Goal: Check status: Check status

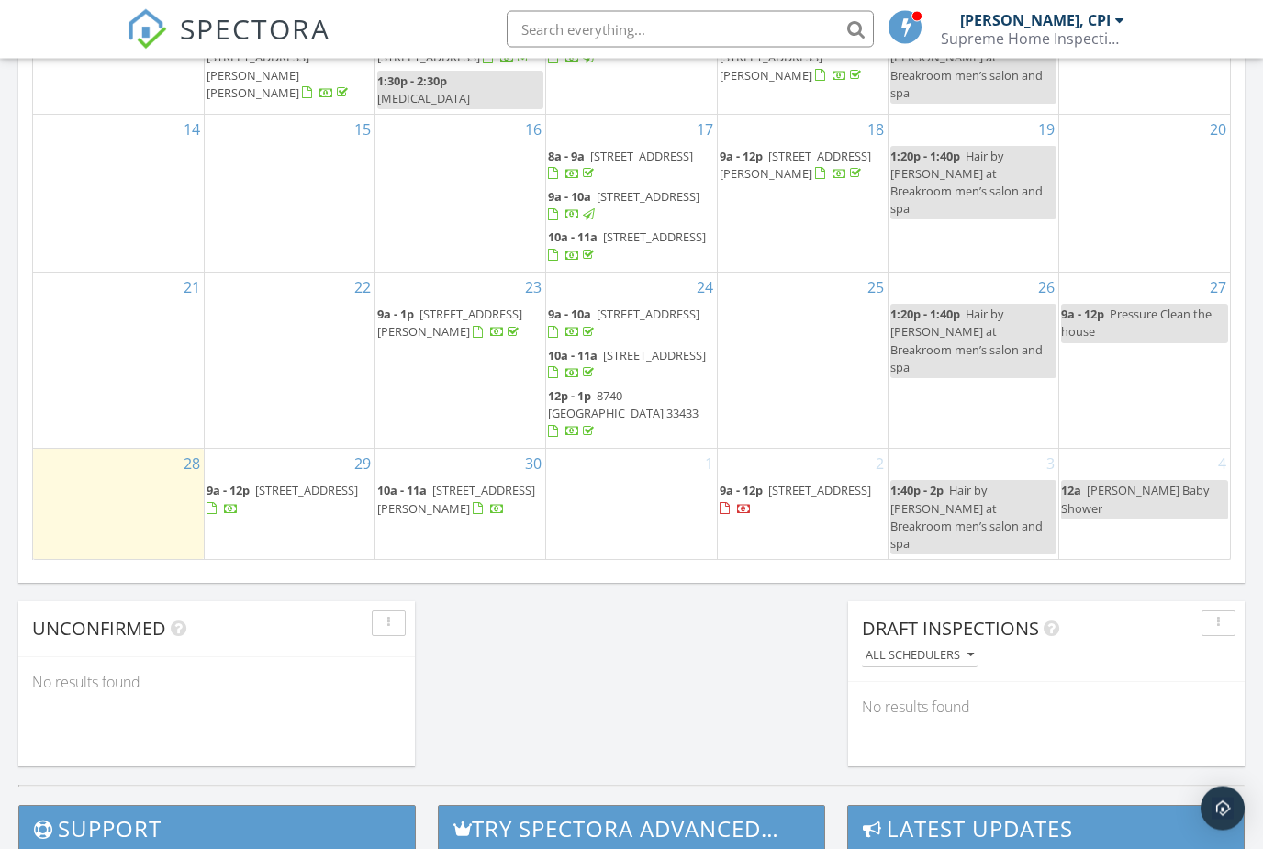
scroll to position [1113, 0]
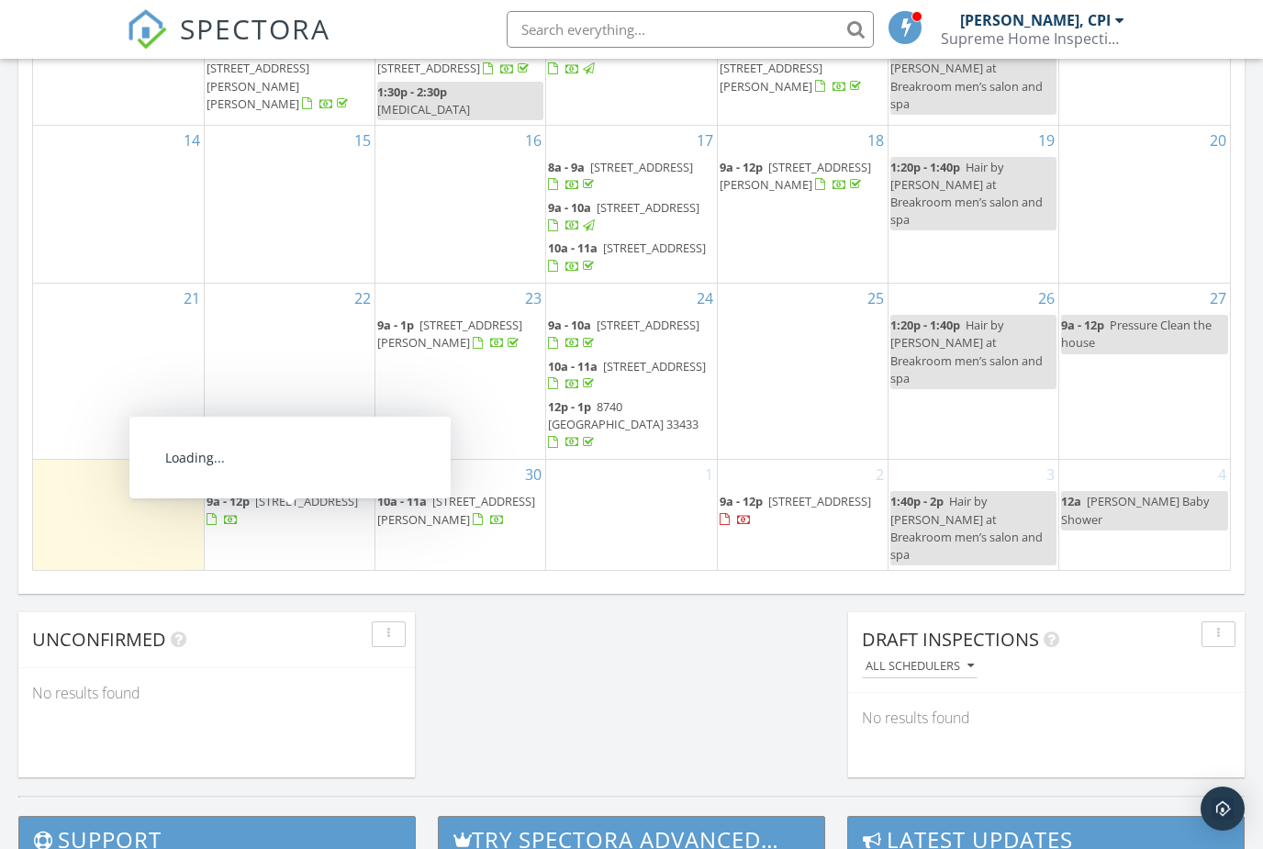
click at [288, 509] on span "11429 Samoa Way, Boynton Beach 33437" at bounding box center [306, 501] width 103 height 17
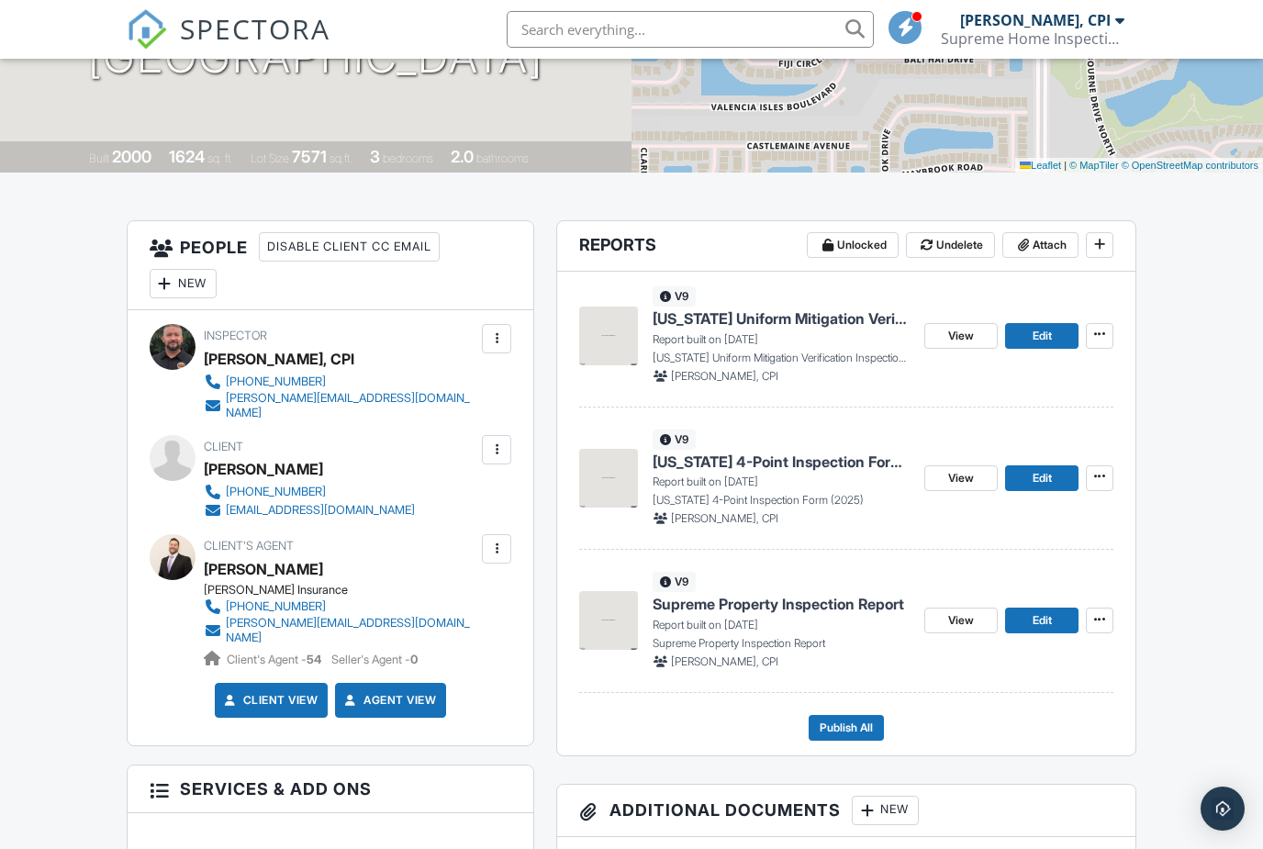
scroll to position [312, 0]
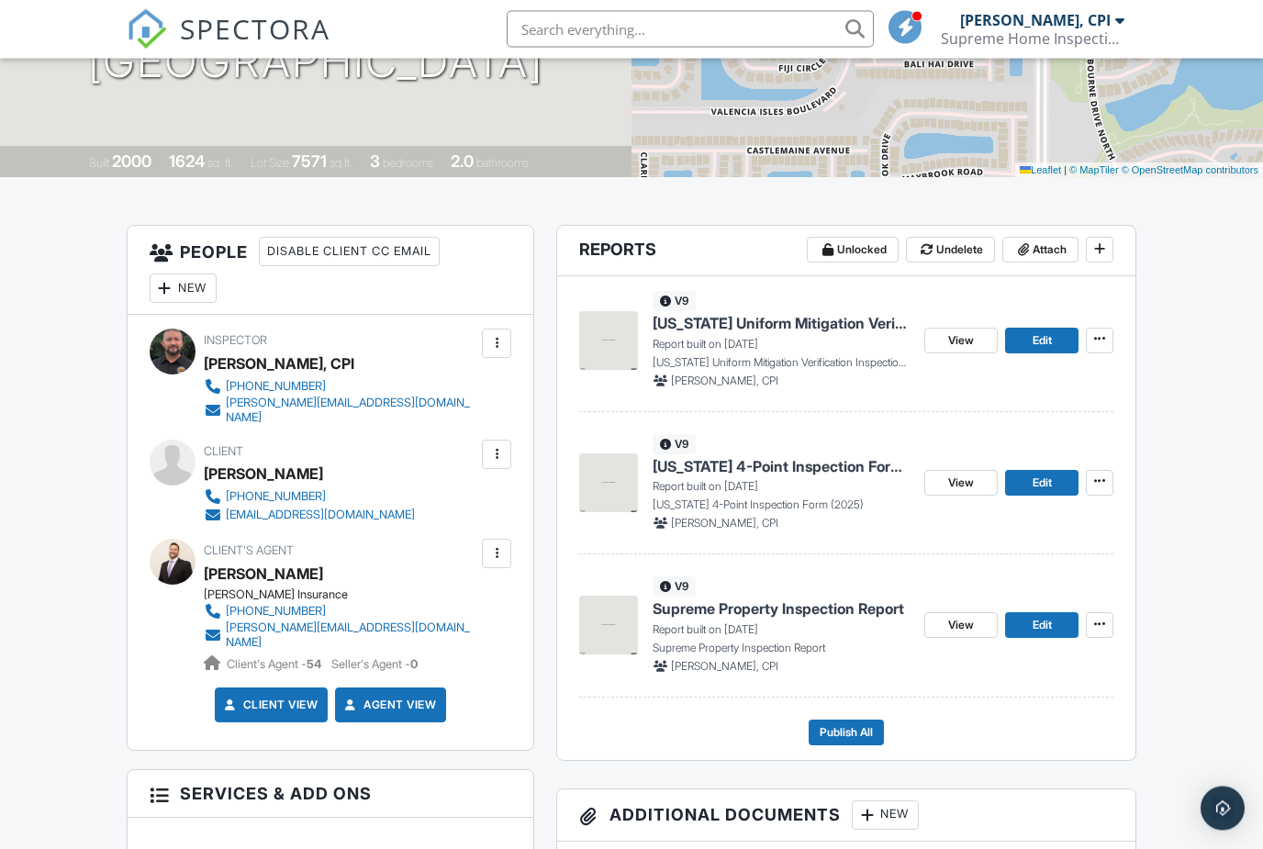
click at [953, 337] on span "View" at bounding box center [961, 341] width 26 height 18
click at [952, 332] on span "View" at bounding box center [961, 341] width 26 height 18
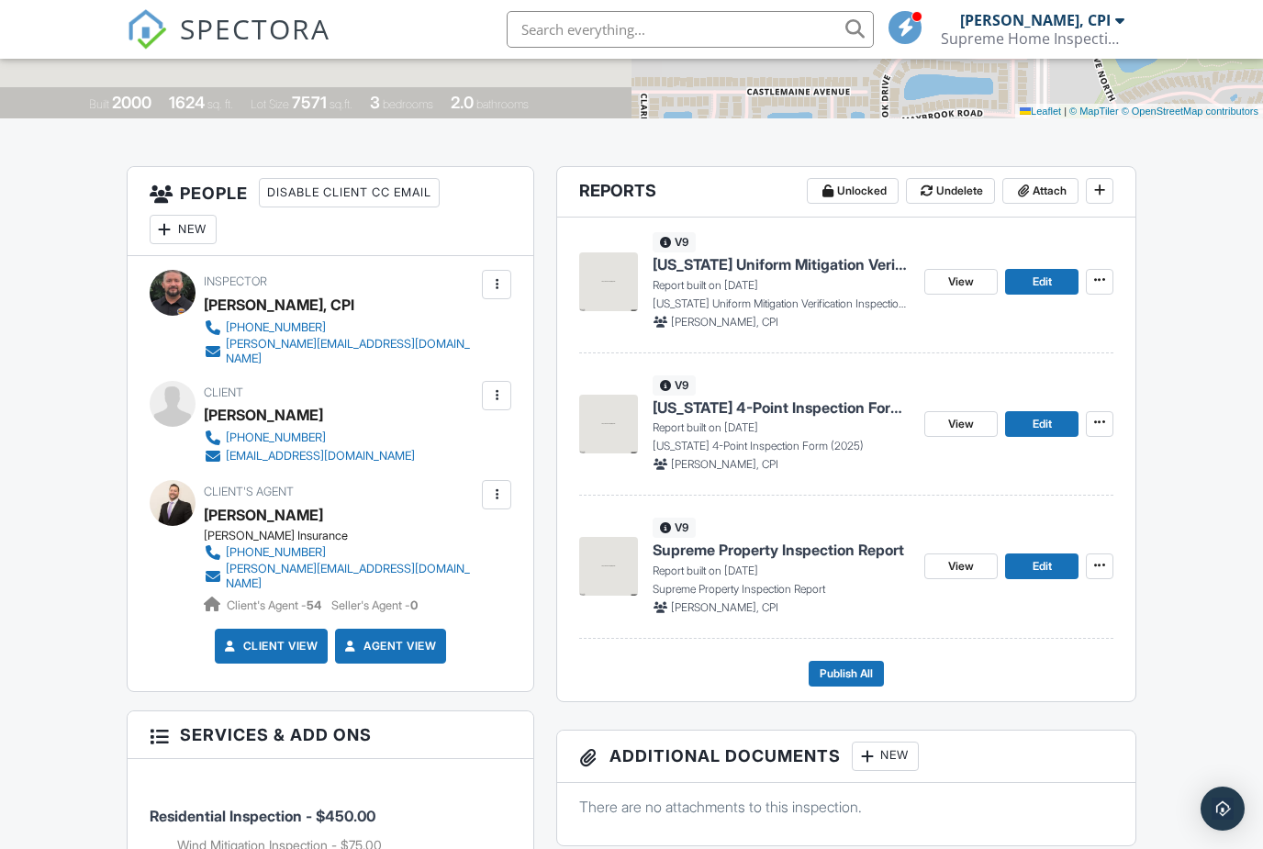
click at [938, 422] on link "View" at bounding box center [960, 424] width 73 height 26
click at [958, 423] on span "View" at bounding box center [961, 424] width 26 height 18
click at [968, 564] on span "View" at bounding box center [961, 566] width 26 height 18
click at [971, 560] on span "View" at bounding box center [961, 566] width 26 height 18
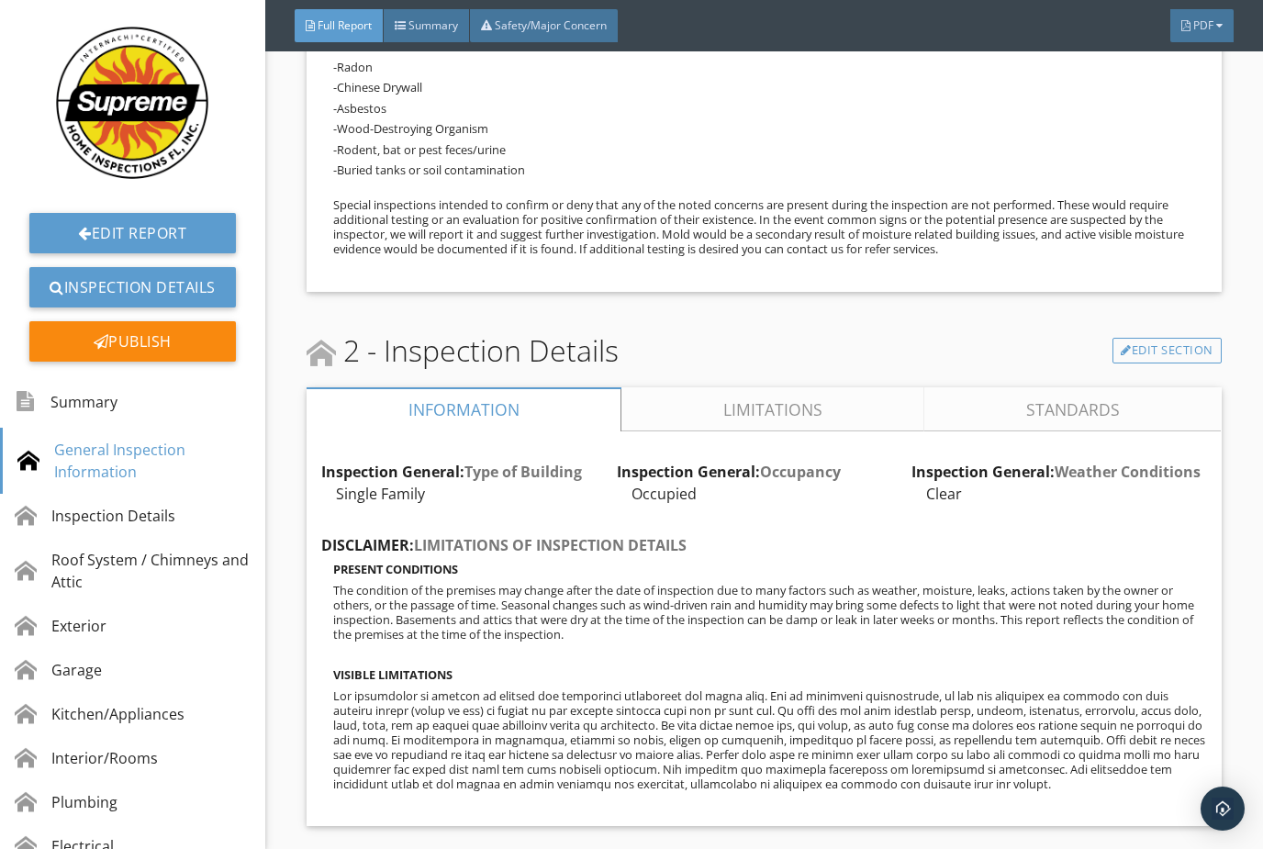
scroll to position [2324, 0]
click at [824, 412] on link "Limitations" at bounding box center [772, 408] width 303 height 44
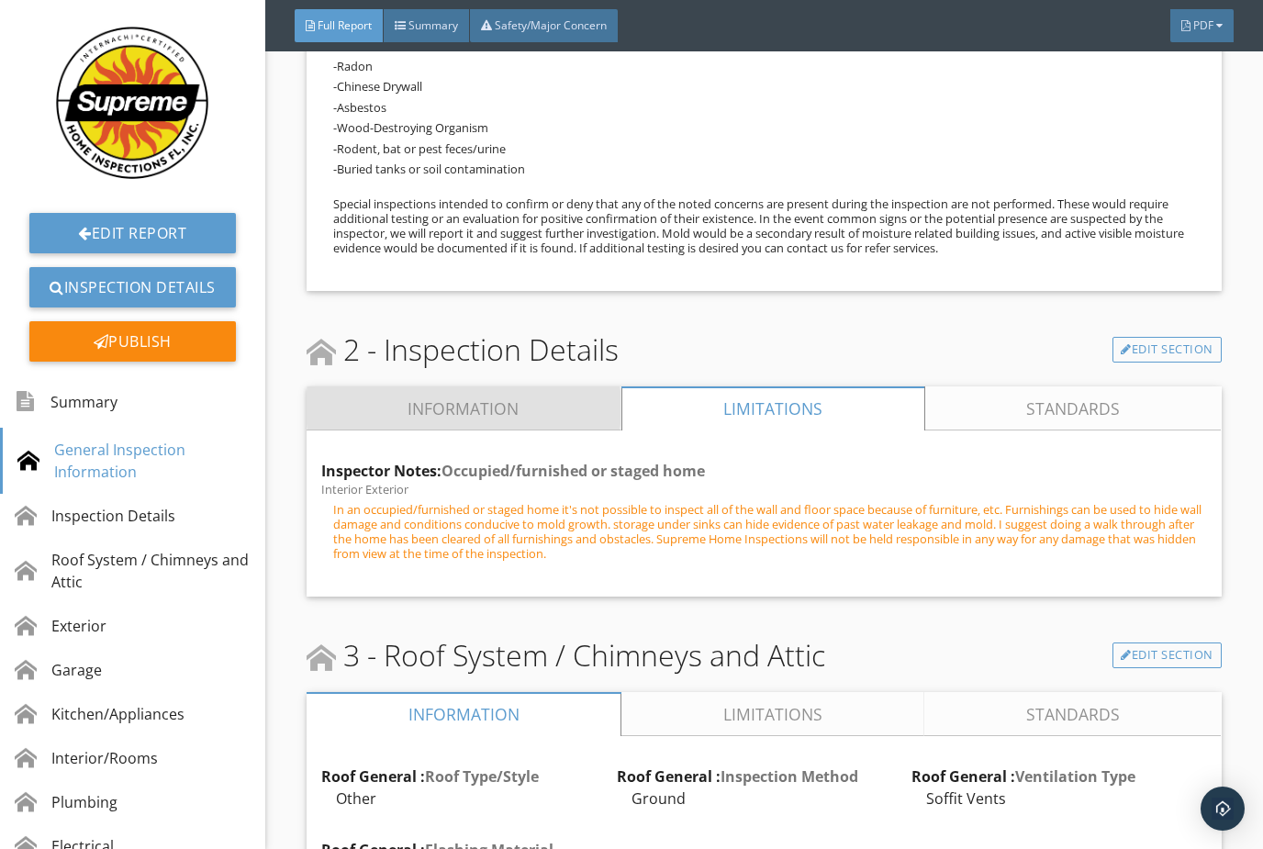
click at [532, 397] on link "Information" at bounding box center [464, 408] width 315 height 44
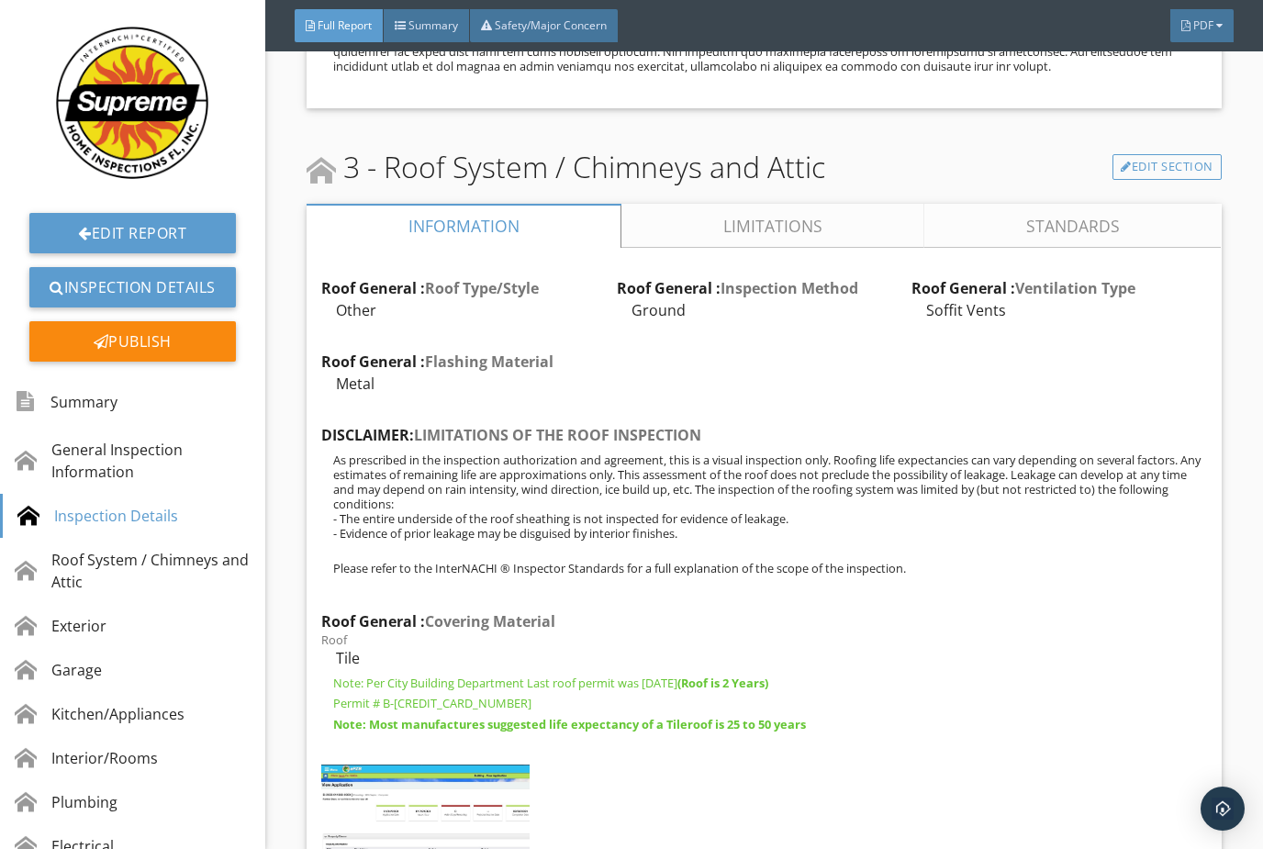
scroll to position [3060, 0]
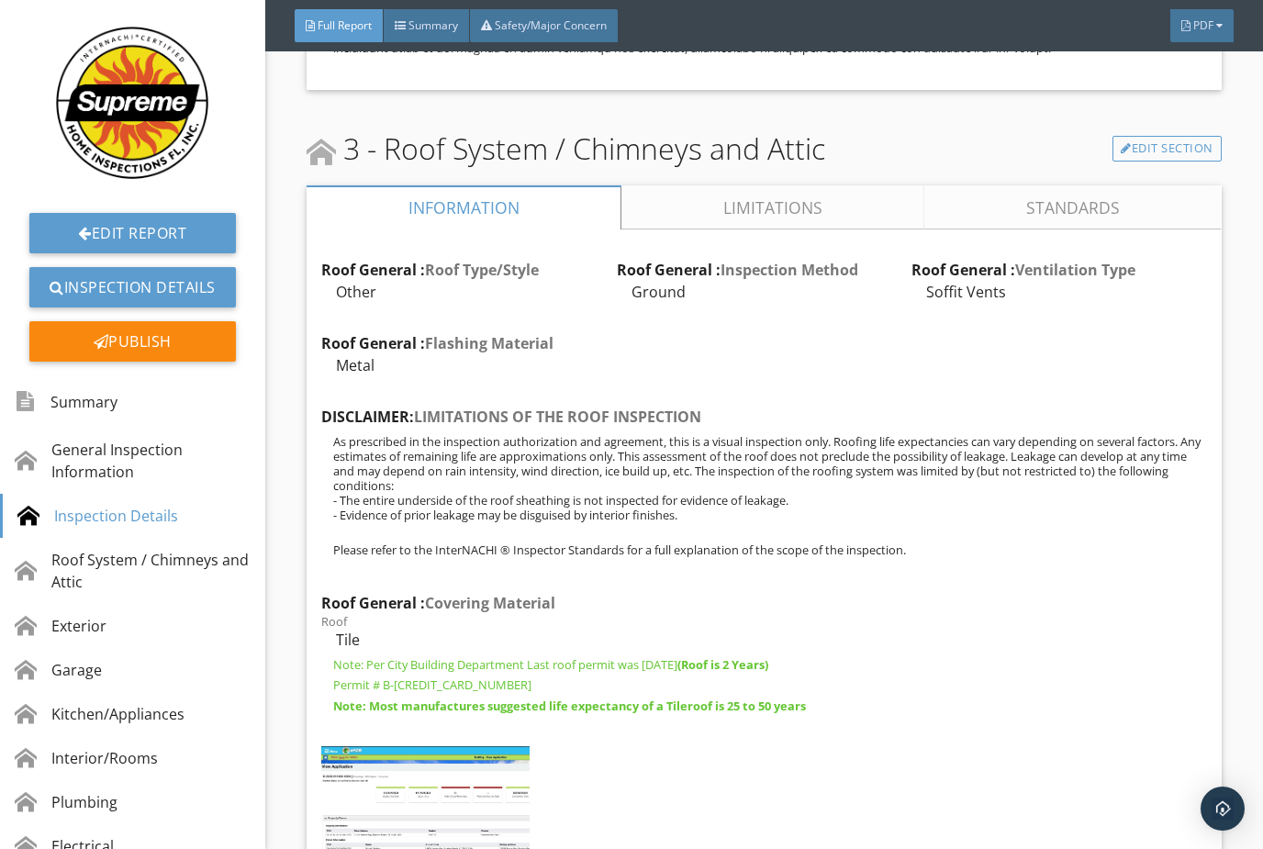
click at [826, 213] on link "Limitations" at bounding box center [772, 207] width 303 height 44
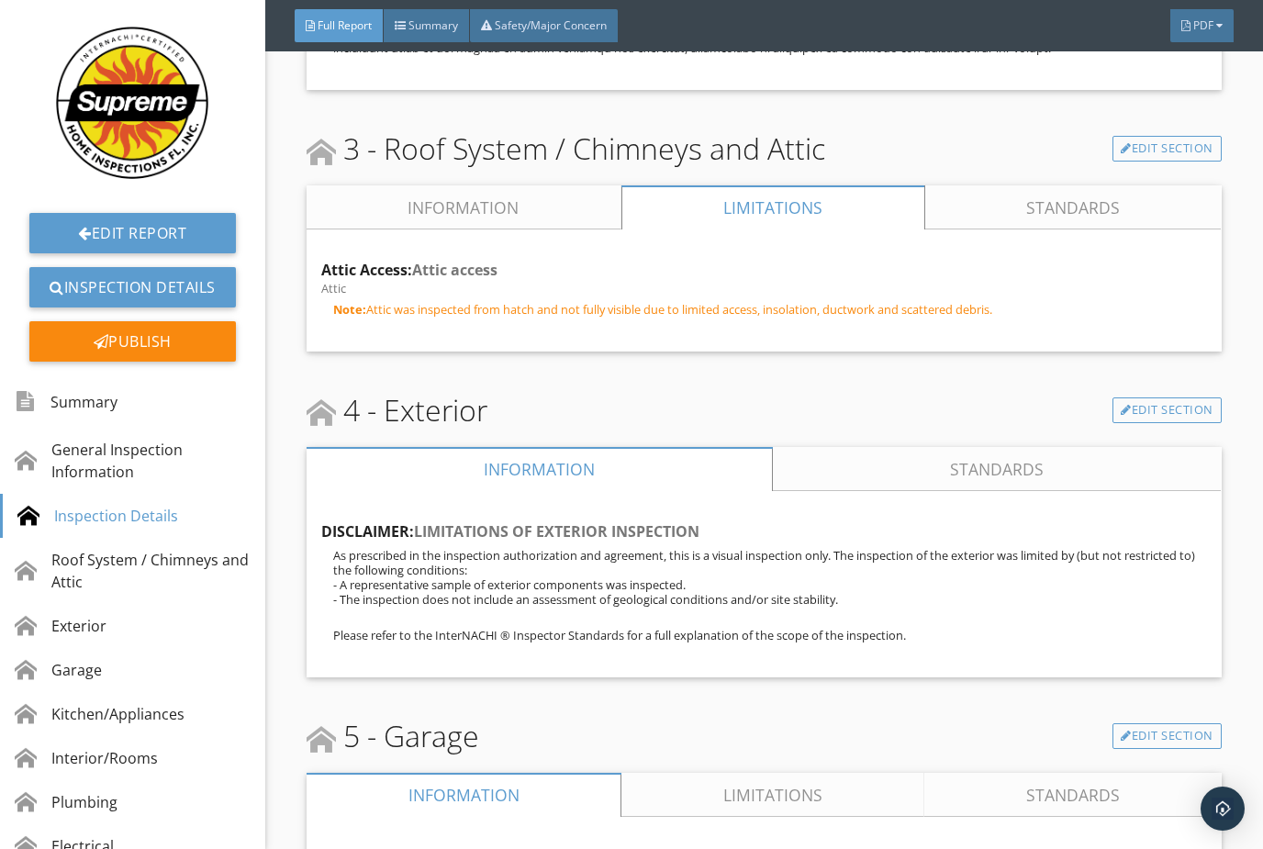
click at [523, 205] on link "Information" at bounding box center [464, 207] width 315 height 44
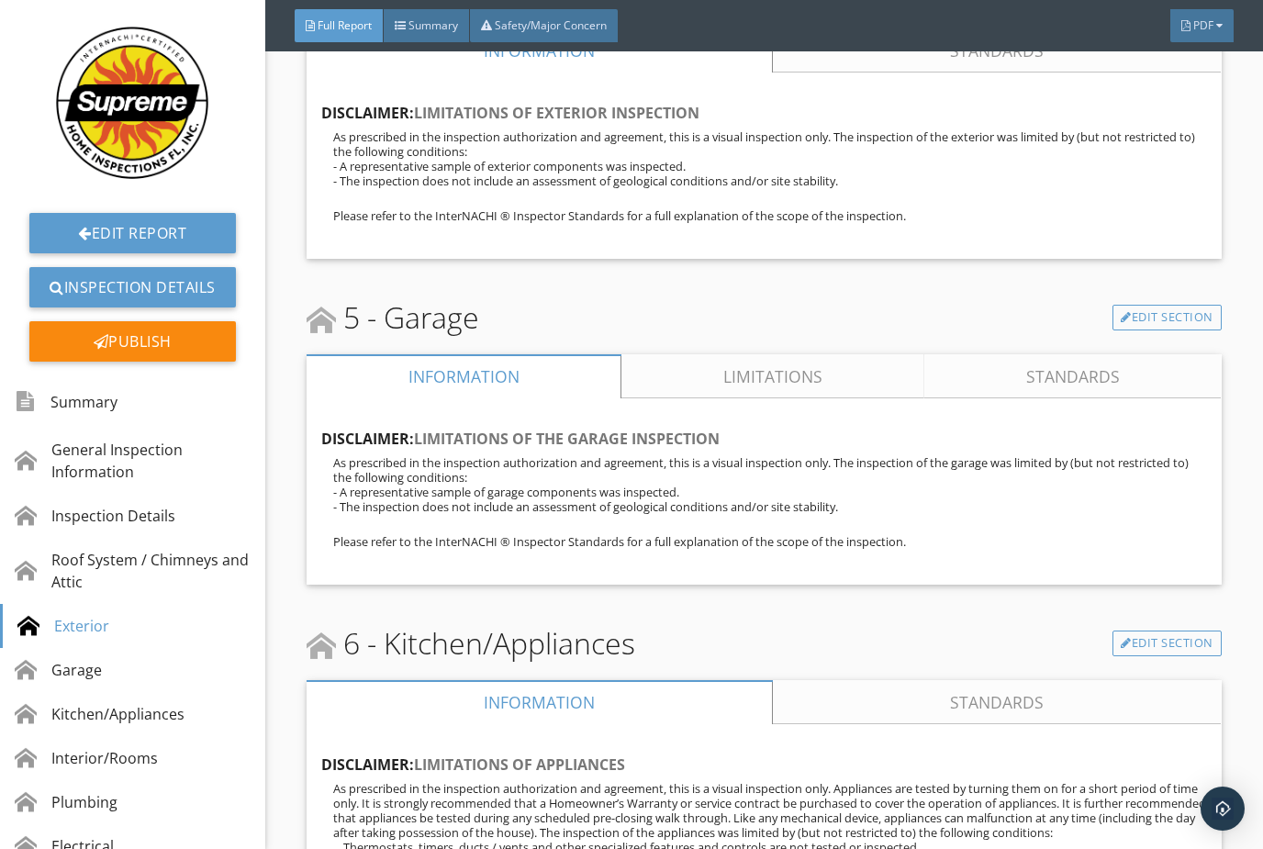
scroll to position [4081, 0]
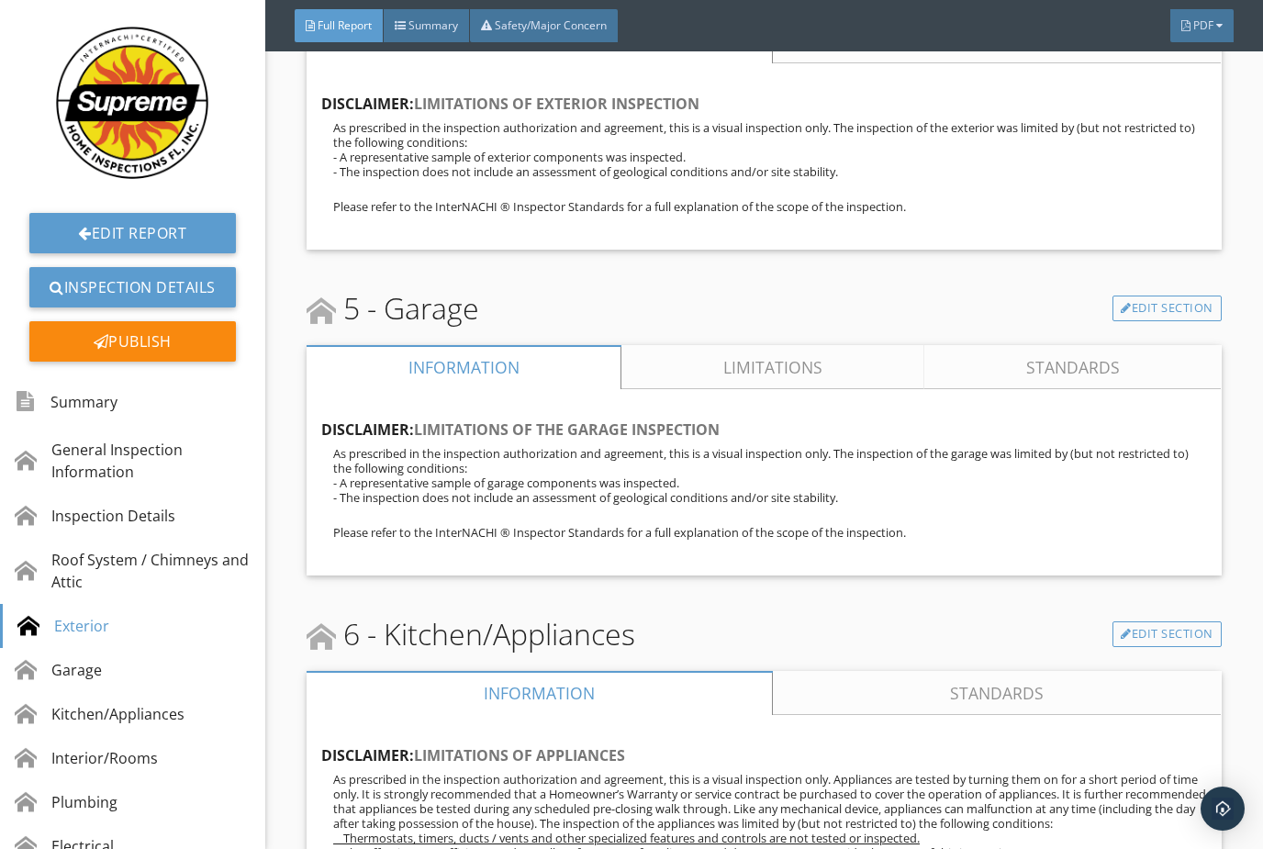
click at [809, 373] on link "Limitations" at bounding box center [772, 367] width 303 height 44
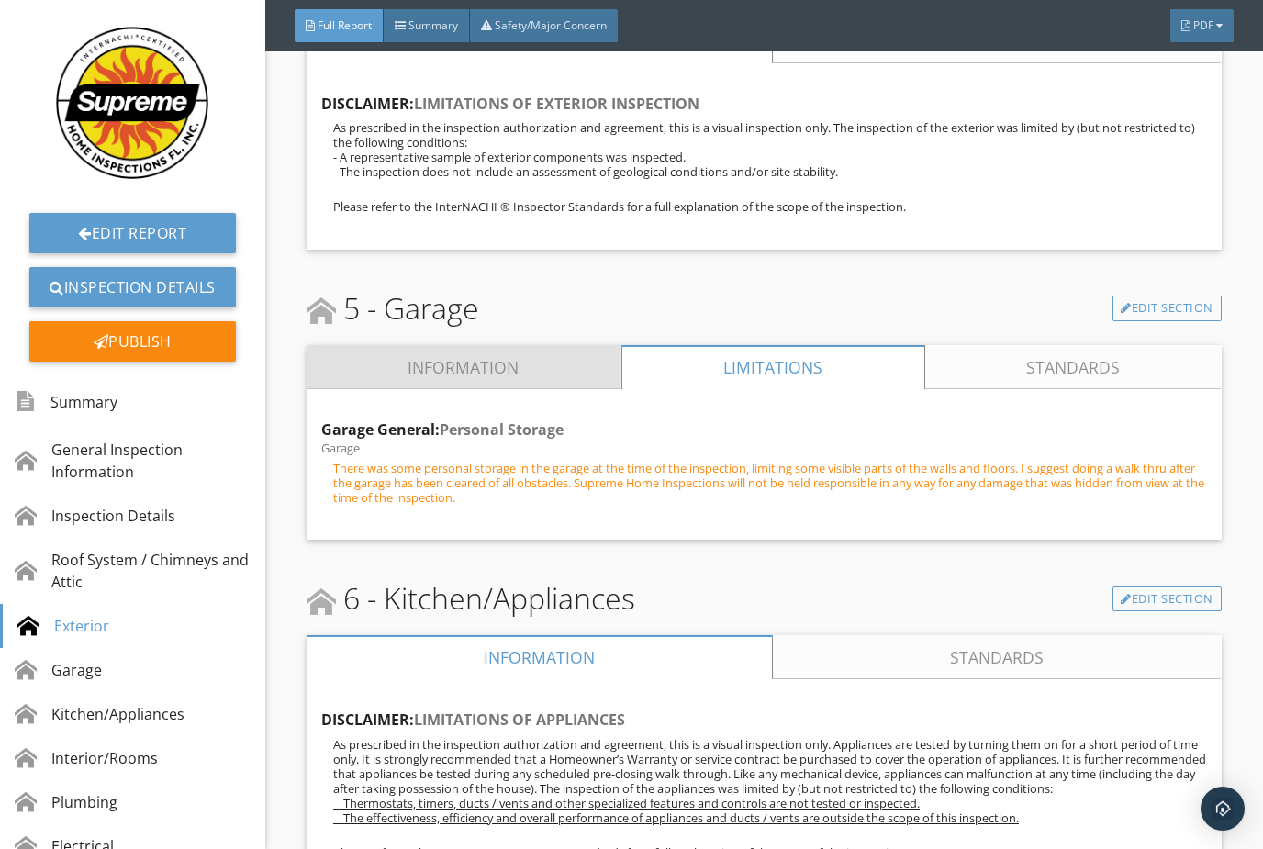
click at [545, 356] on link "Information" at bounding box center [464, 367] width 315 height 44
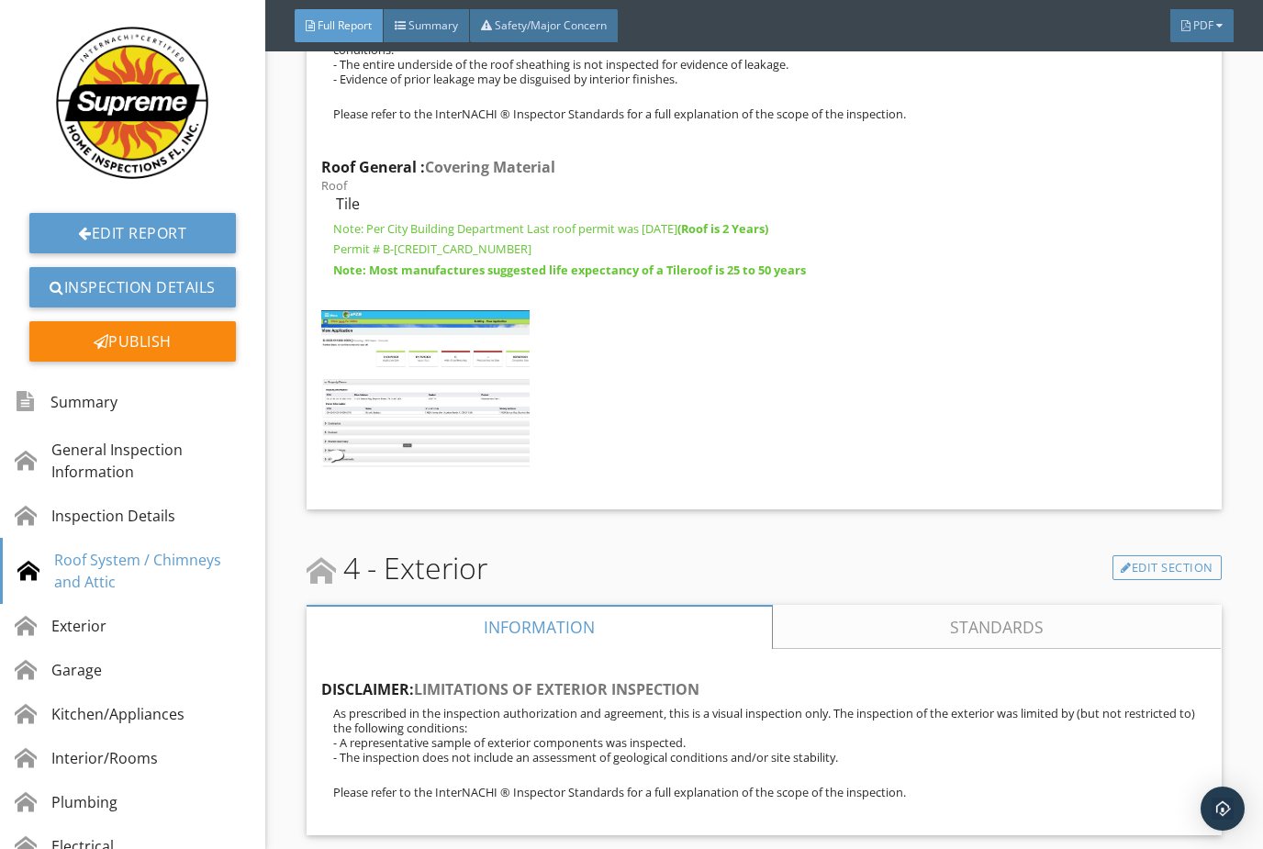
scroll to position [3236, 0]
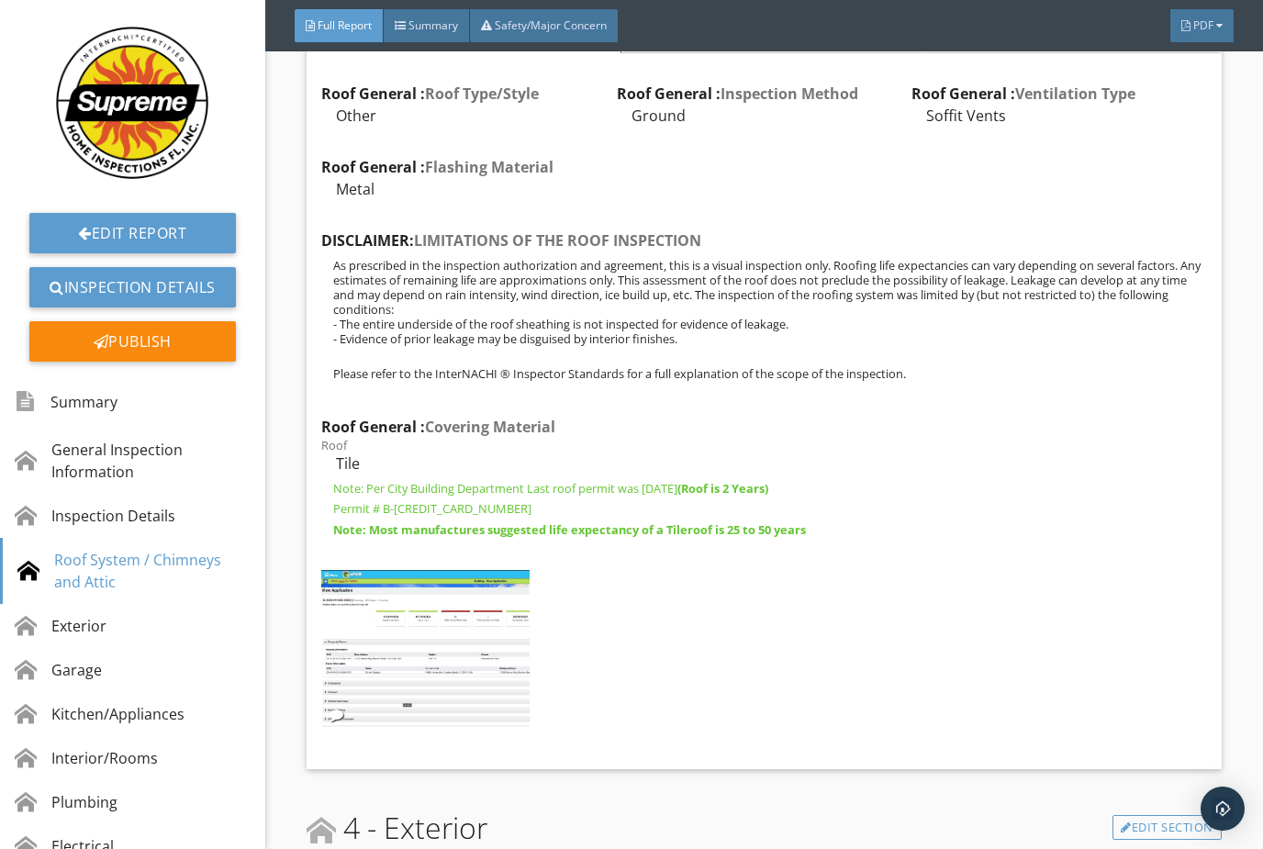
click at [129, 281] on link "Inspection Details" at bounding box center [132, 287] width 207 height 40
click at [146, 289] on link "Inspection Details" at bounding box center [132, 287] width 207 height 40
click at [153, 286] on link "Inspection Details" at bounding box center [132, 287] width 207 height 40
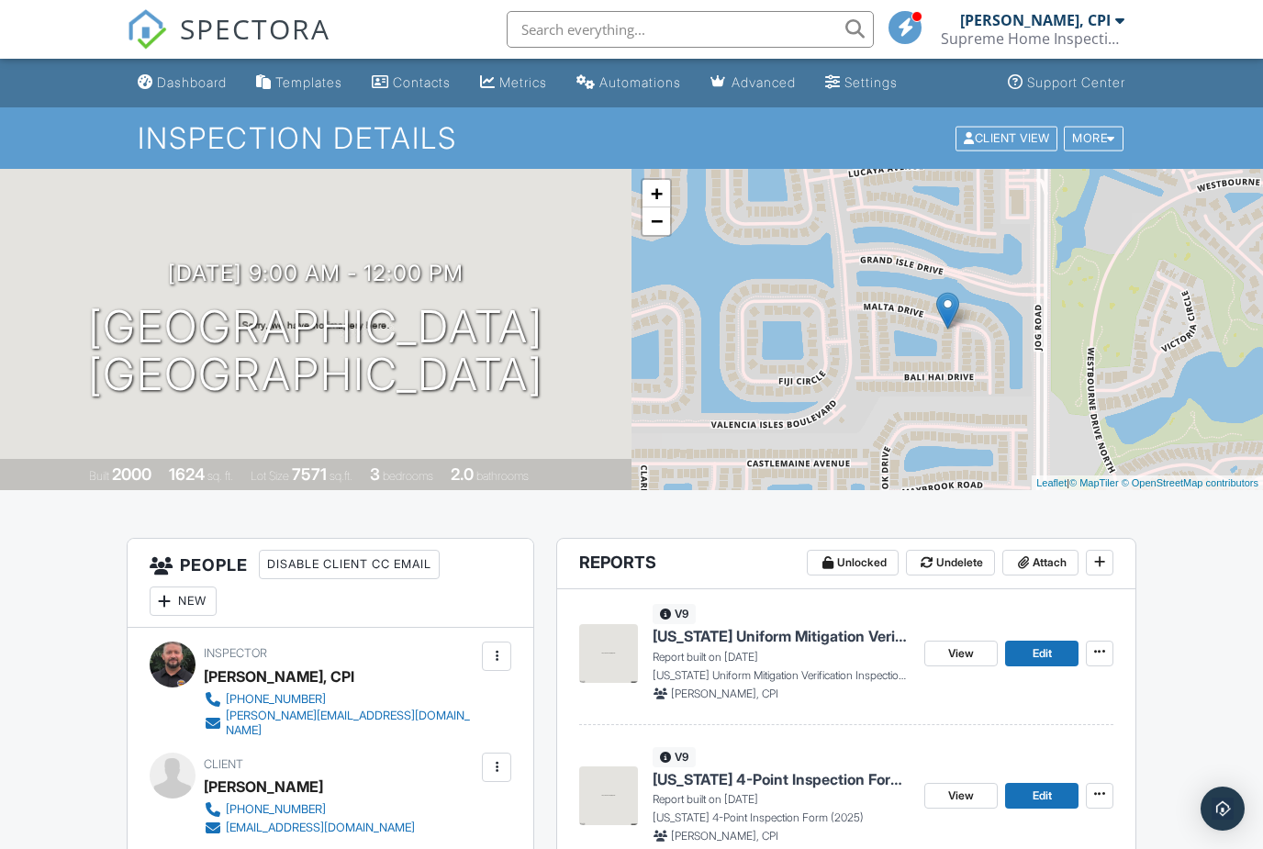
click at [191, 74] on div "Dashboard" at bounding box center [192, 82] width 70 height 16
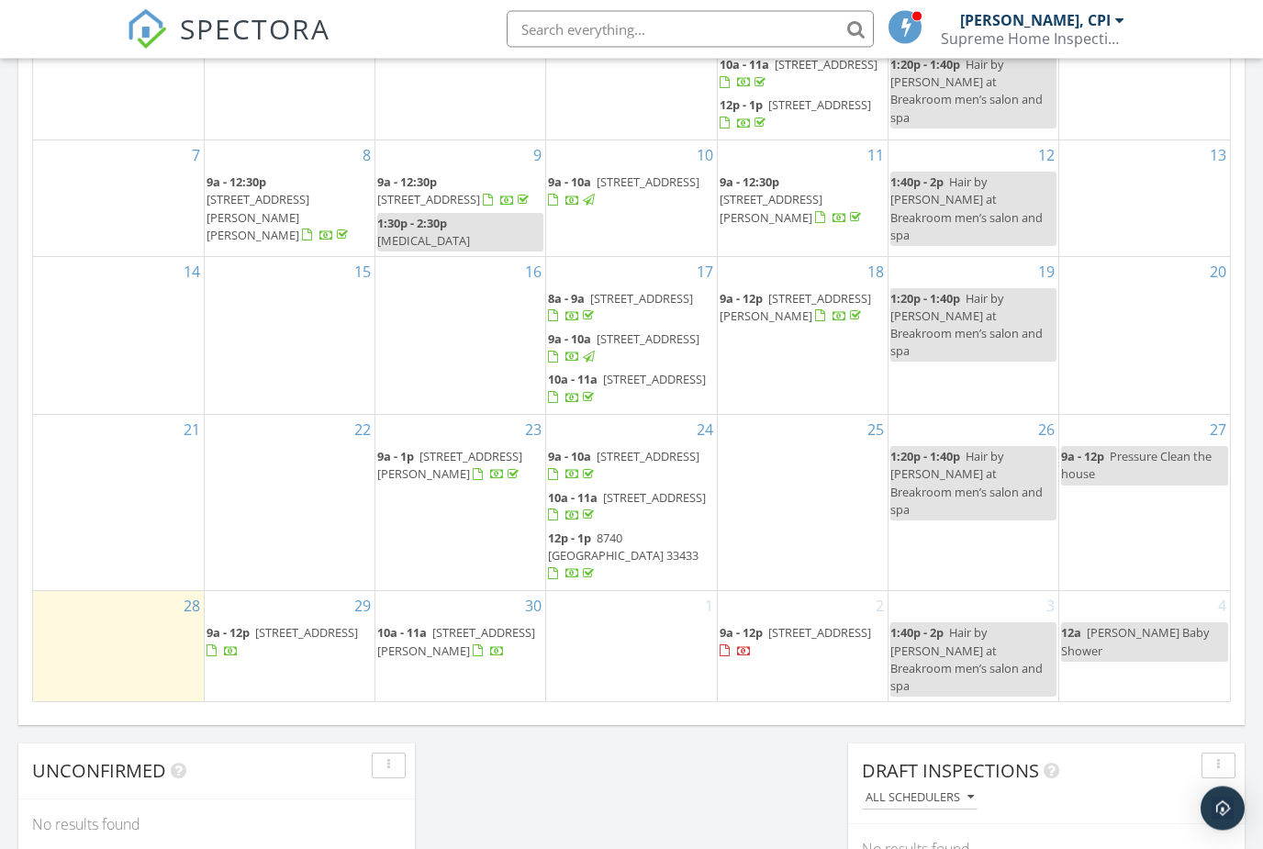
scroll to position [982, 0]
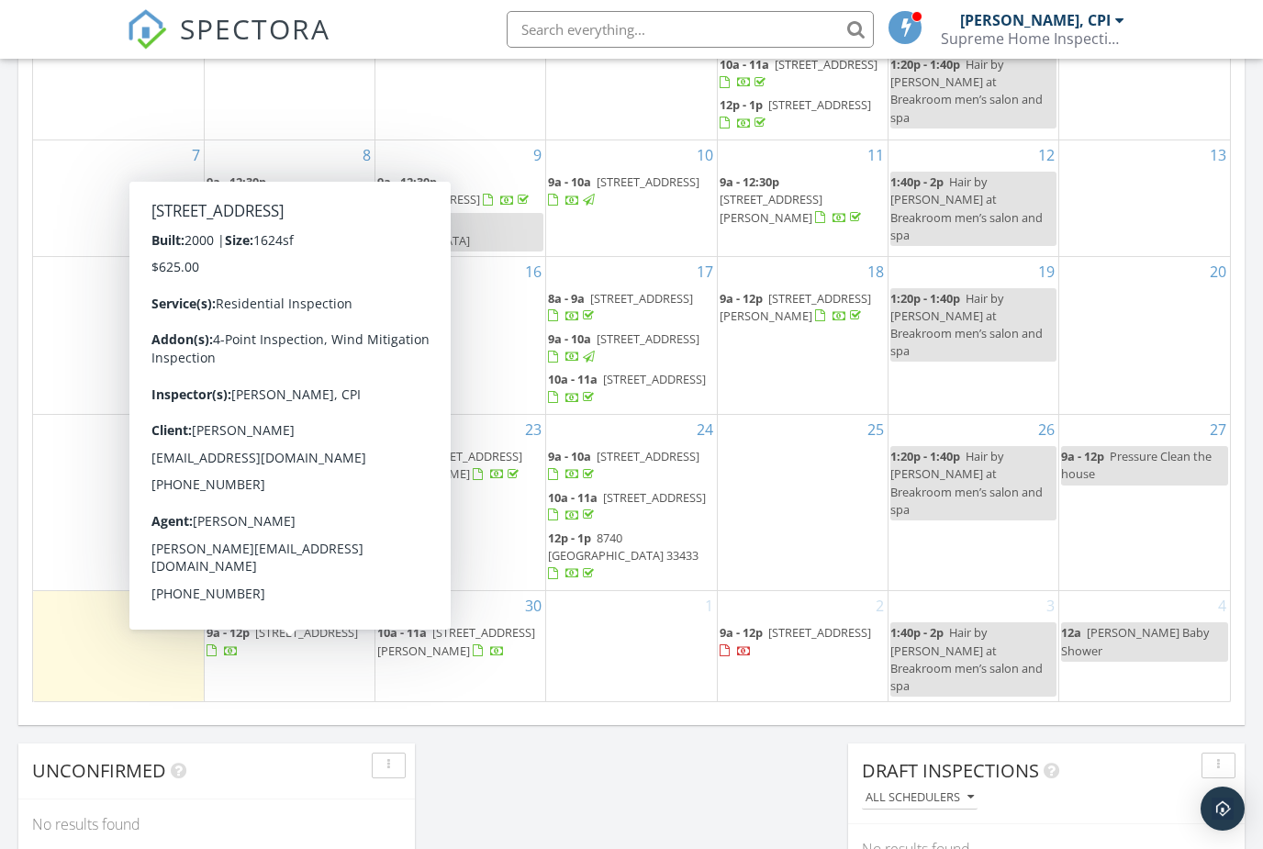
click at [314, 641] on span "[STREET_ADDRESS]" at bounding box center [306, 632] width 103 height 17
